Goal: Find specific page/section: Find specific page/section

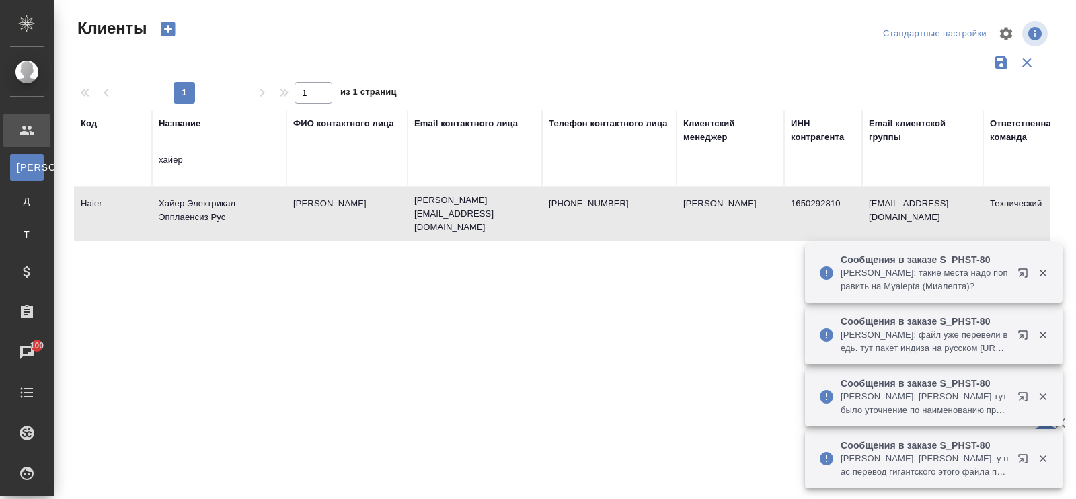
select select "RU"
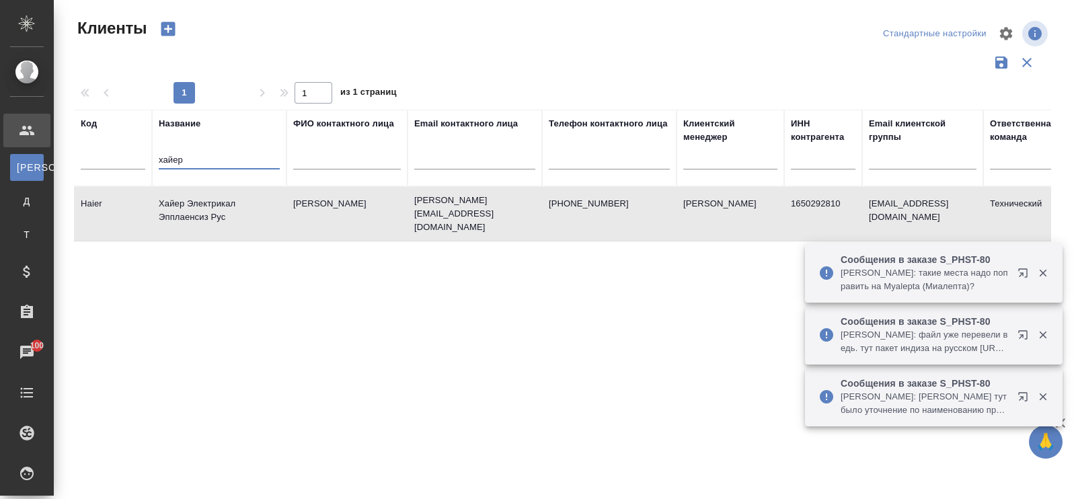
drag, startPoint x: 199, startPoint y: 157, endPoint x: 130, endPoint y: 155, distance: 69.3
click at [130, 155] on tr "Код Название хайер ФИО контактного лица Email контактного лица Телефон контактн…" at bounding box center [582, 148] width 1017 height 77
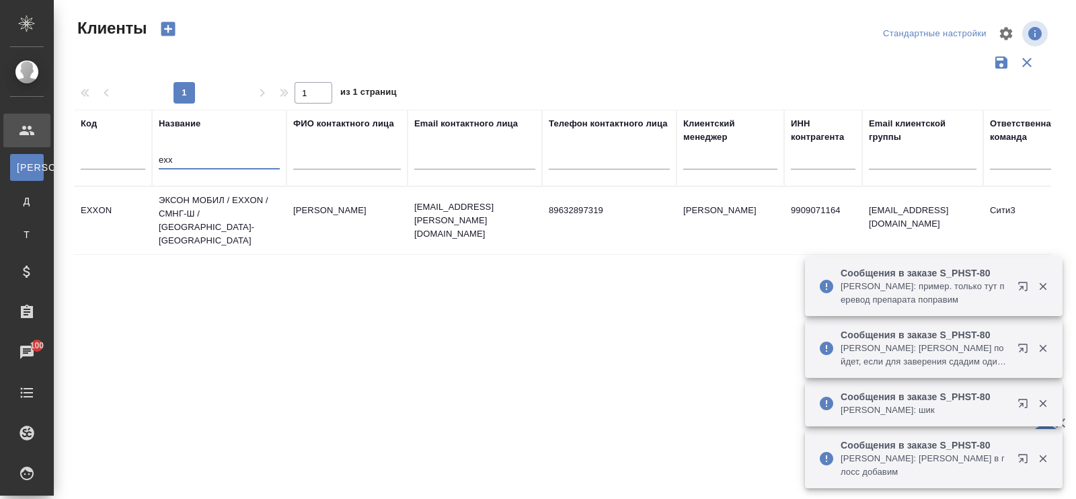
type input "exx"
click at [200, 197] on td "ЭКСОН МОБИЛ / EXXON / СМНГ-Ш / [GEOGRAPHIC_DATA]-[GEOGRAPHIC_DATA]" at bounding box center [219, 220] width 135 height 67
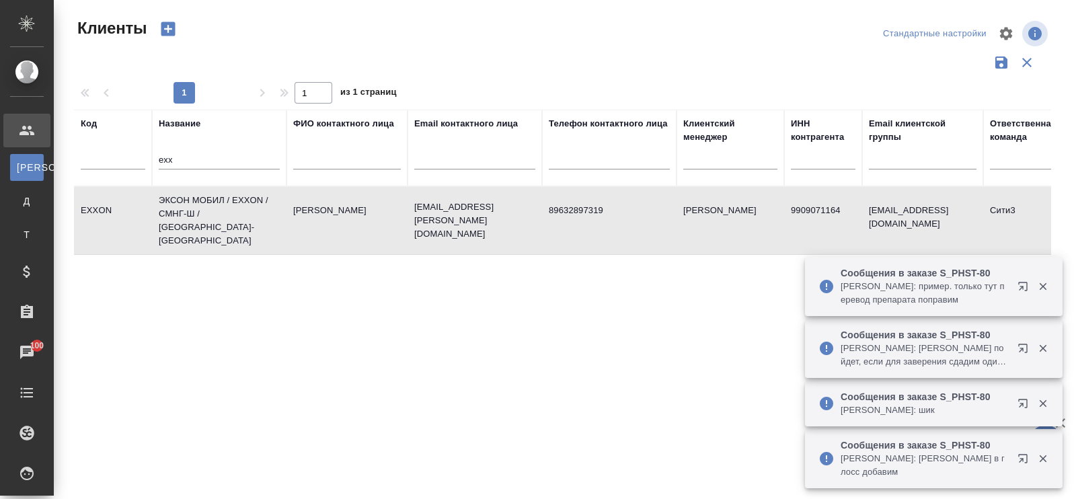
click at [200, 197] on td "ЭКСОН МОБИЛ / EXXON / СМНГ-Ш / [GEOGRAPHIC_DATA]-[GEOGRAPHIC_DATA]" at bounding box center [219, 220] width 135 height 67
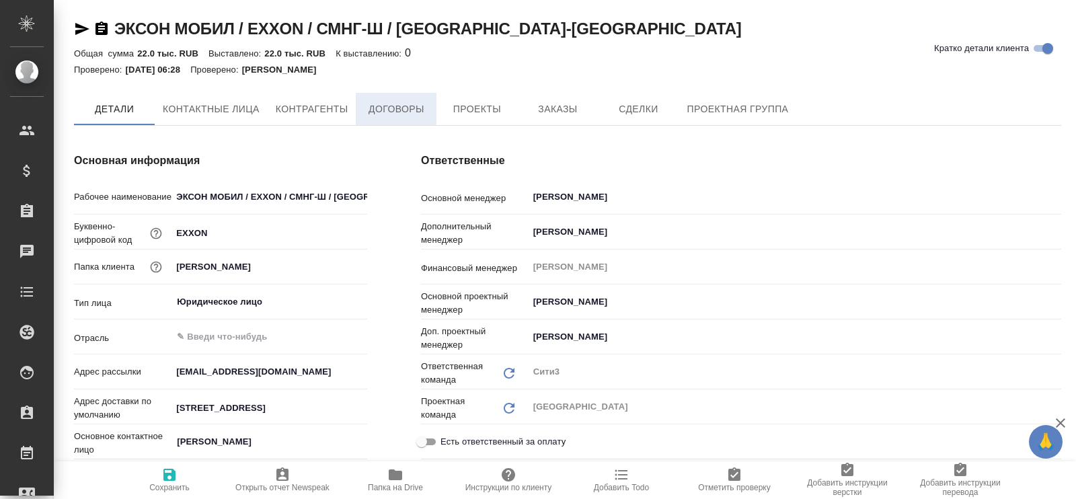
type textarea "x"
click at [387, 111] on span "Договоры" at bounding box center [396, 110] width 65 height 17
type textarea "x"
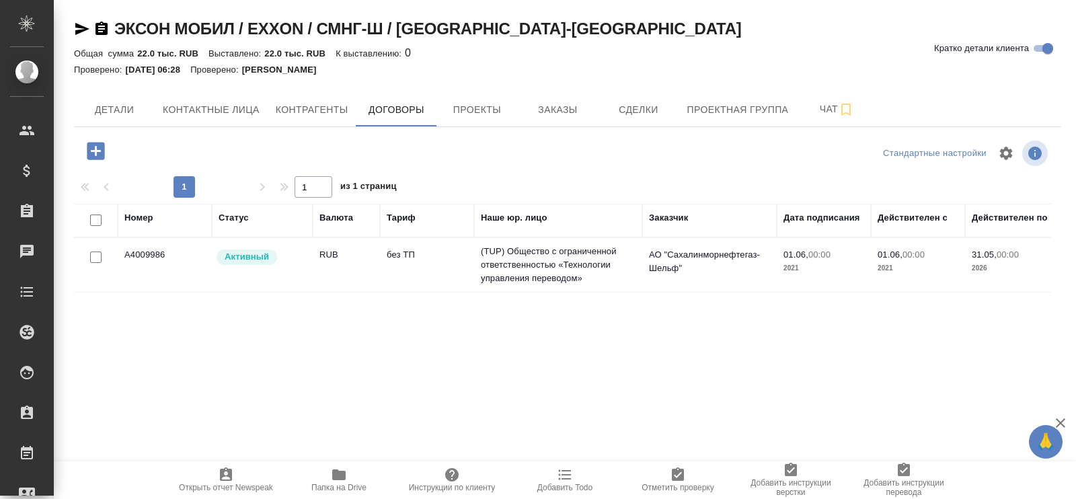
scroll to position [42, 0]
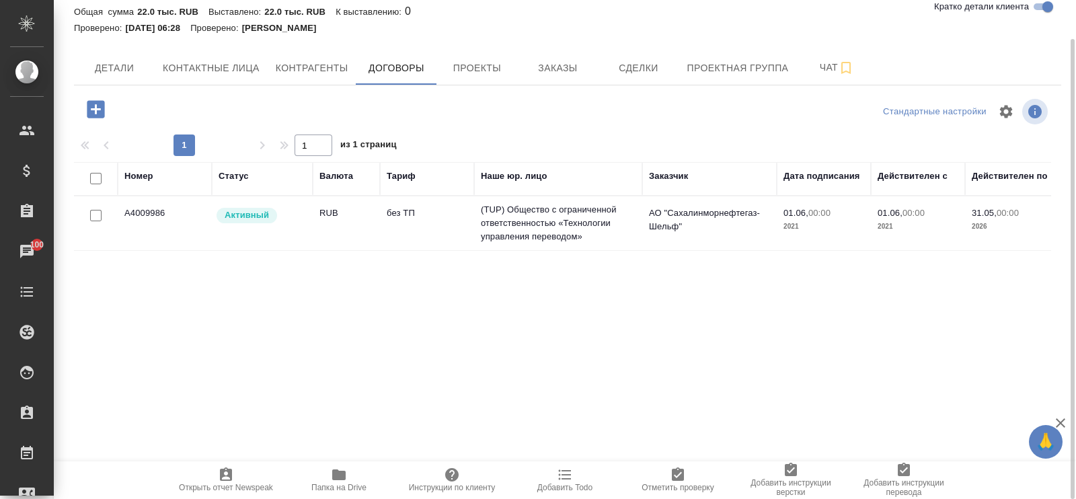
click at [568, 227] on td "(TUP) Общество с ограниченной ответственностью «Технологии управления переводом»" at bounding box center [558, 223] width 168 height 54
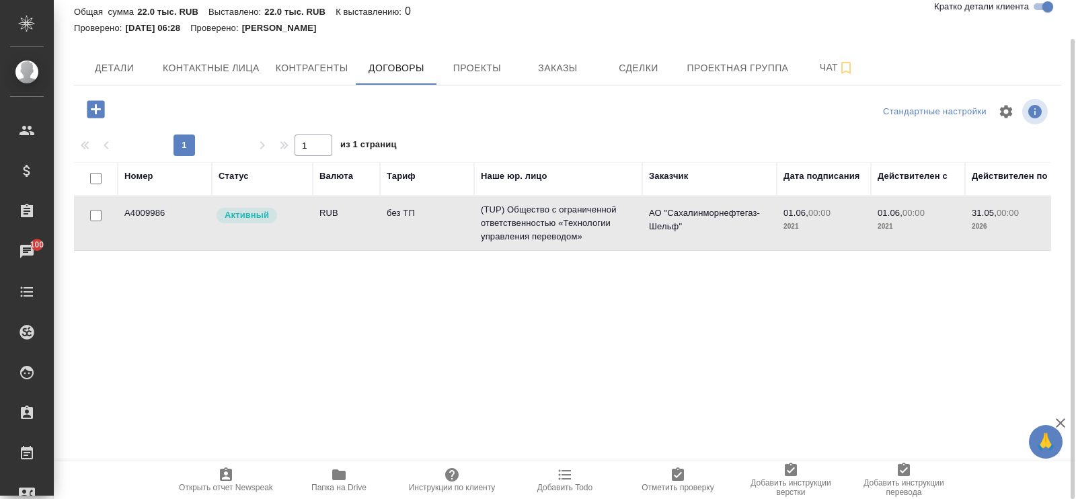
click at [568, 227] on td "(TUP) Общество с ограниченной ответственностью «Технологии управления переводом»" at bounding box center [558, 223] width 168 height 54
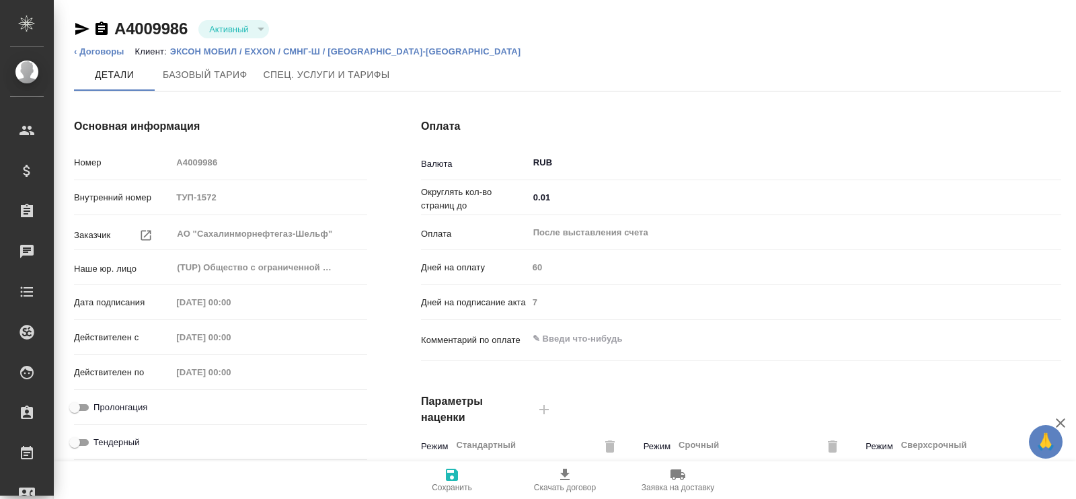
type input "Стандартный шаблон - [PHONE_NUMBER] - ВЫБЕРИ МЕНЯ!"
